Goal: Information Seeking & Learning: Learn about a topic

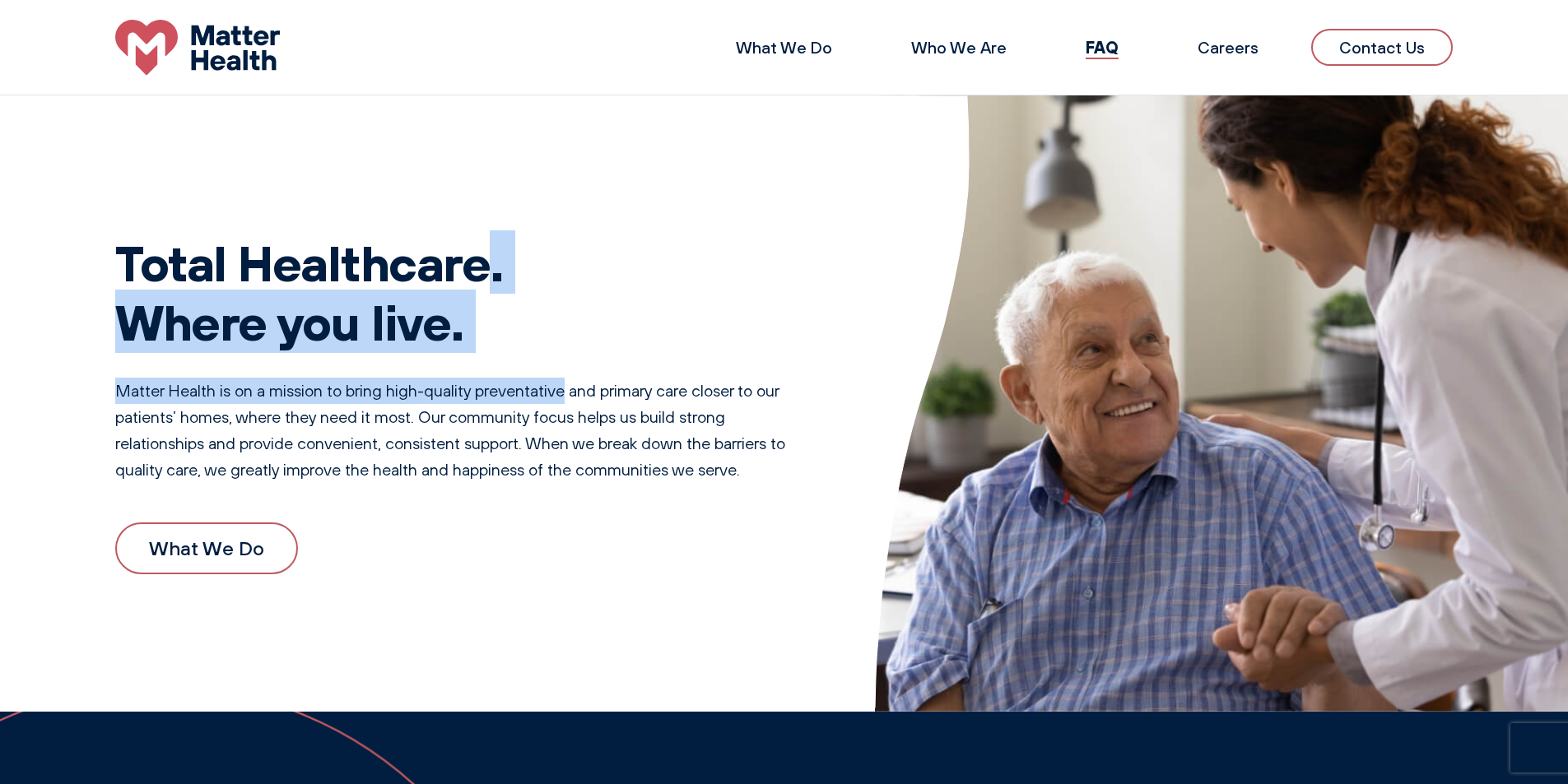
drag, startPoint x: 279, startPoint y: 256, endPoint x: 608, endPoint y: 379, distance: 351.2
click at [593, 389] on div "Total Healthcare. Where you live. Matter Health is on a mission to bring high-q…" at bounding box center [462, 403] width 694 height 420
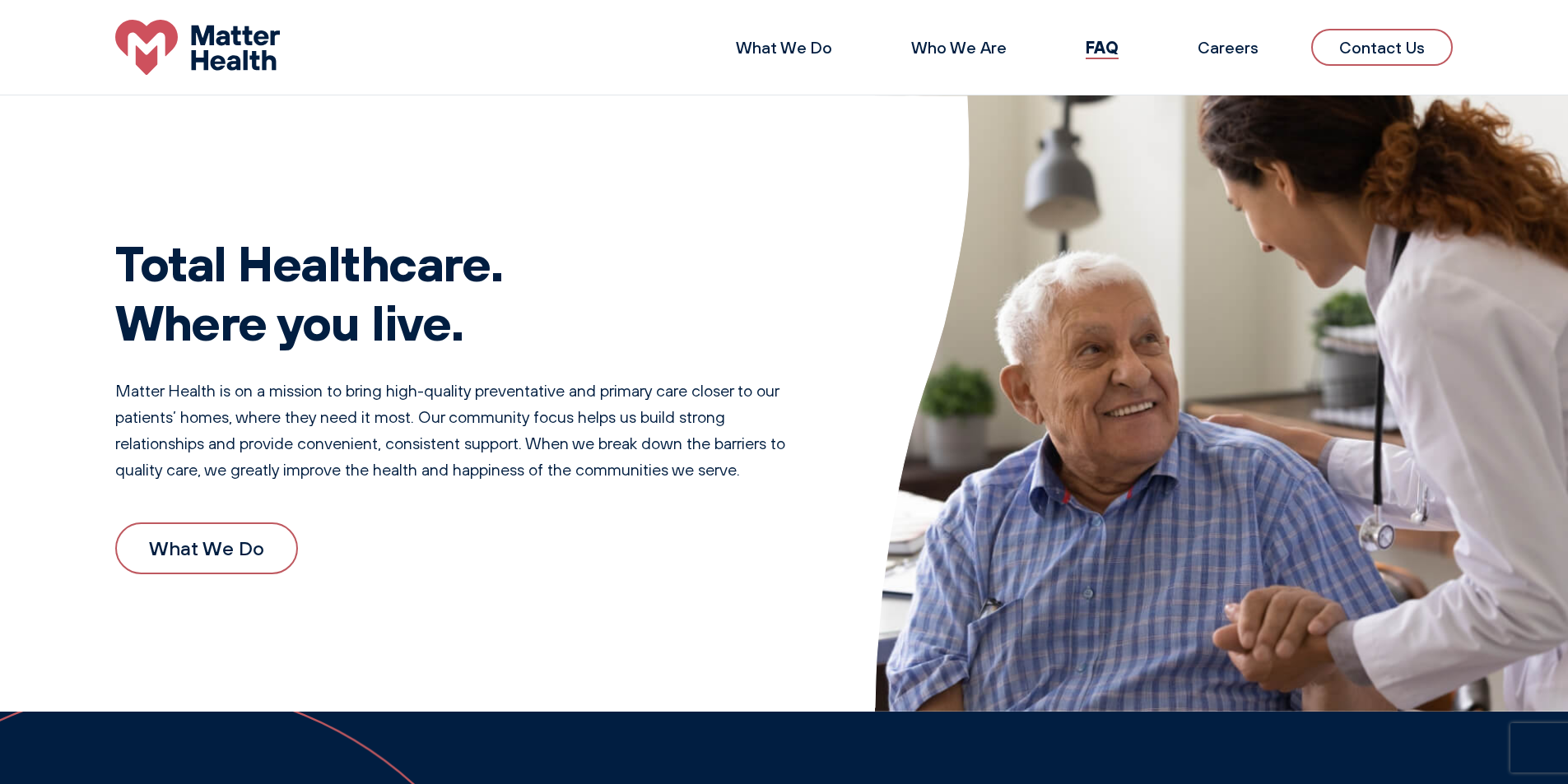
click at [608, 379] on p "Matter Health is on a mission to bring high-quality preventative and primary ca…" at bounding box center [462, 430] width 694 height 105
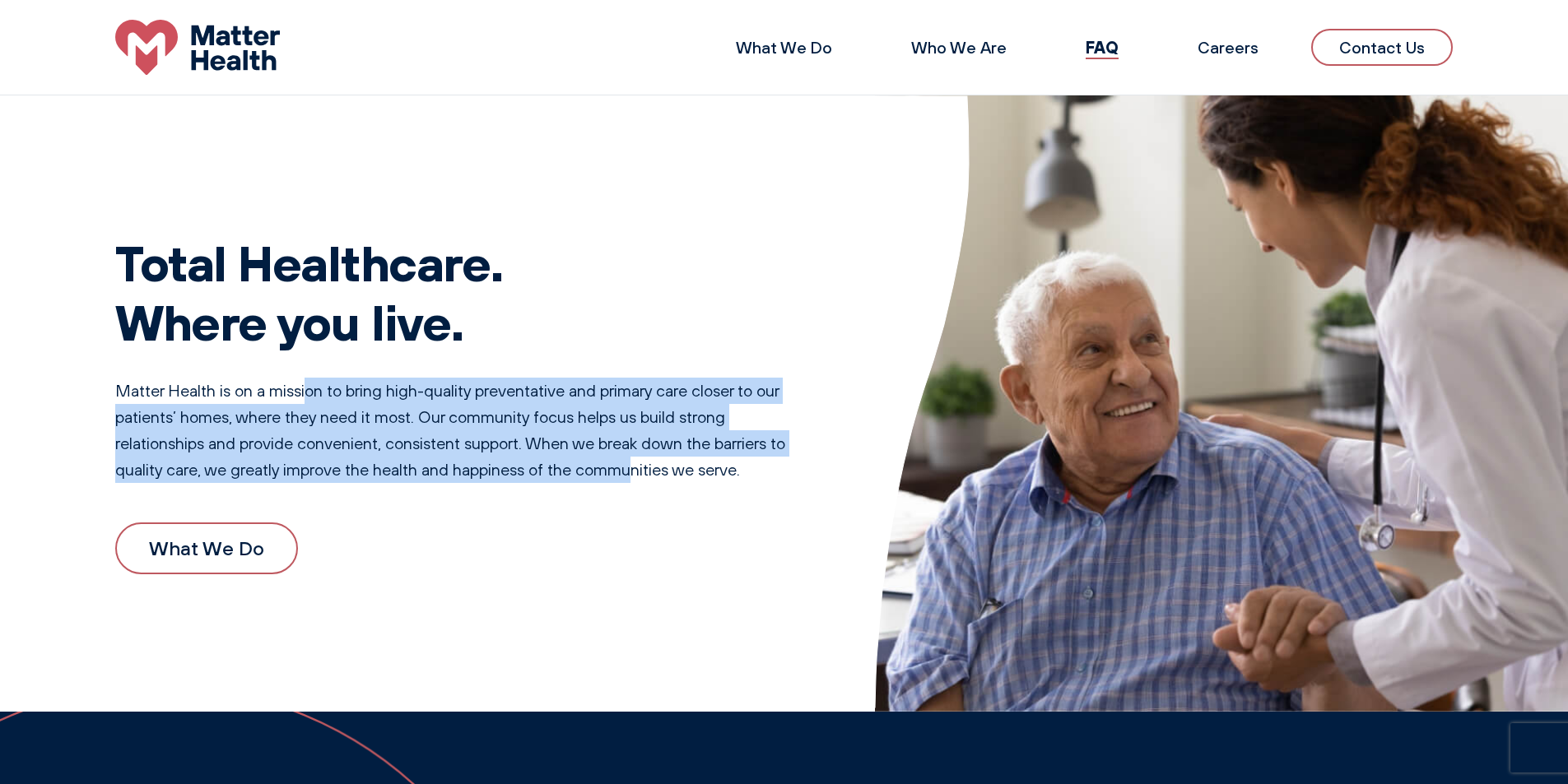
drag, startPoint x: 307, startPoint y: 392, endPoint x: 660, endPoint y: 465, distance: 360.5
click at [658, 465] on p "Matter Health is on a mission to bring high-quality preventative and primary ca…" at bounding box center [462, 430] width 694 height 105
click at [675, 454] on p "Matter Health is on a mission to bring high-quality preventative and primary ca…" at bounding box center [462, 430] width 694 height 105
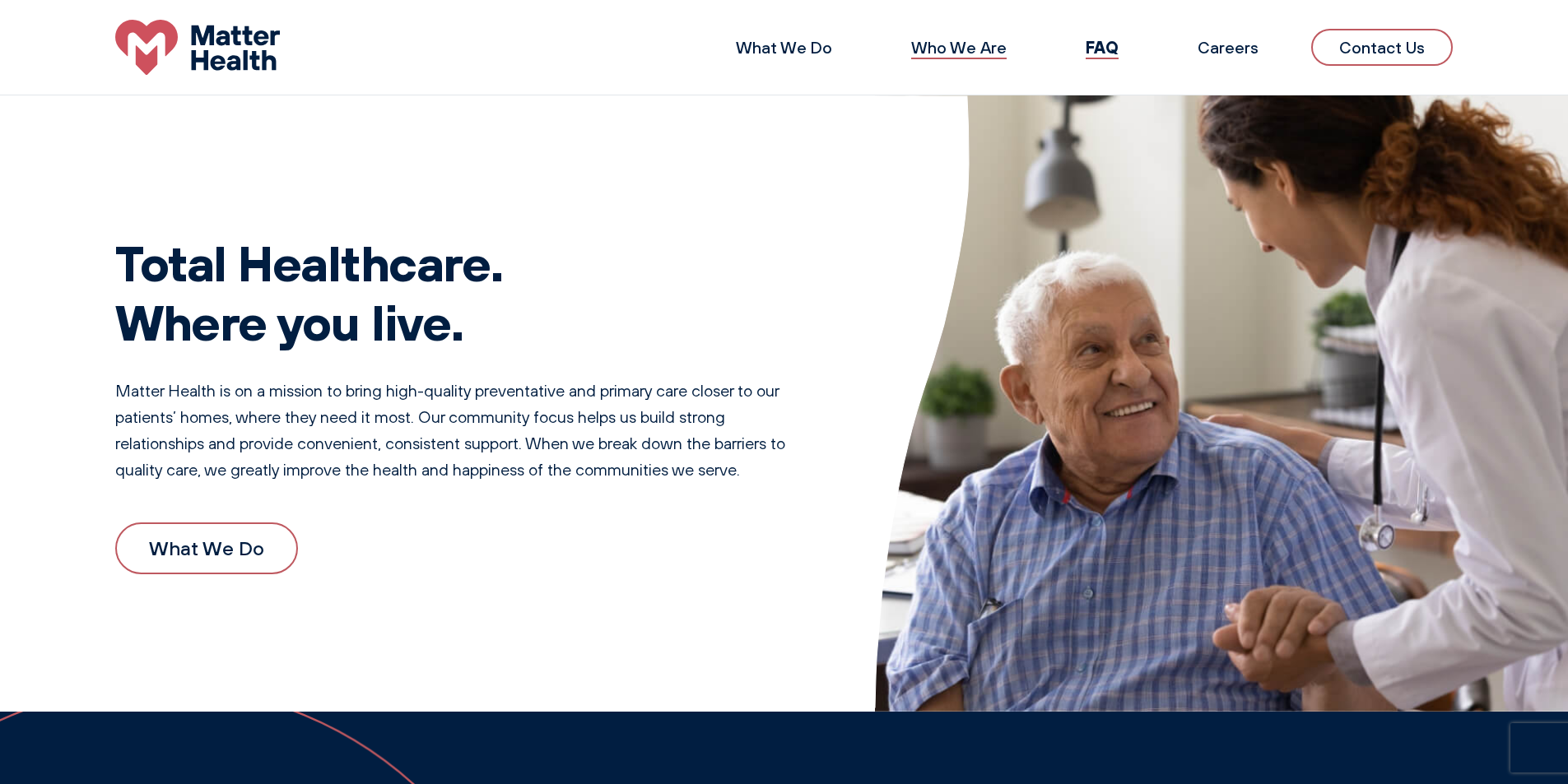
click at [1005, 42] on link "Who We Are" at bounding box center [959, 47] width 95 height 20
